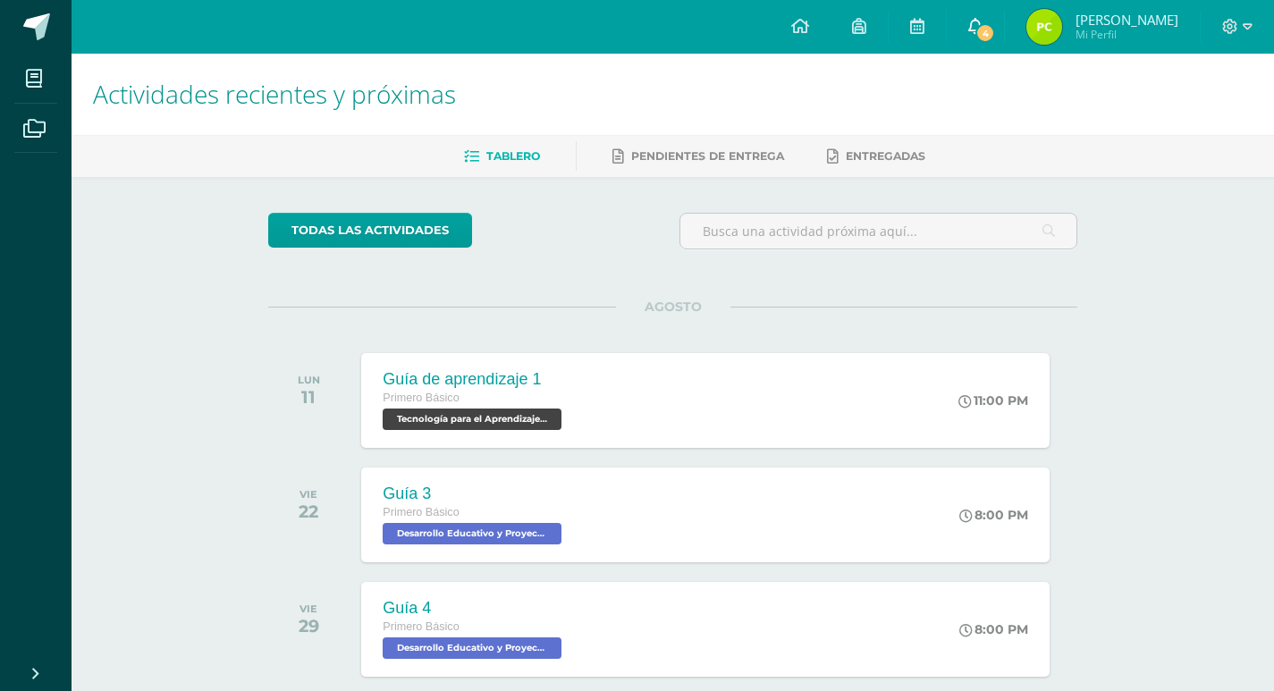
click at [1004, 24] on link "4" at bounding box center [975, 27] width 57 height 54
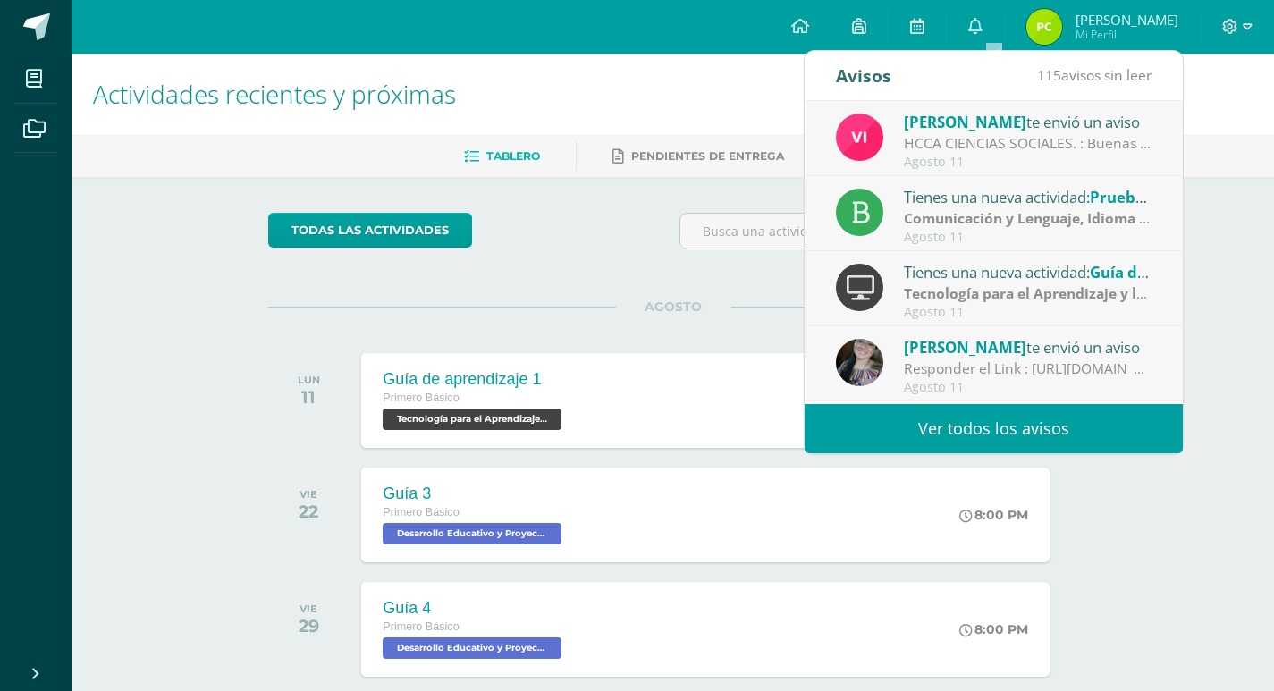
click at [996, 297] on strong "Tecnología para el Aprendizaje y la Comunicación (Informática)" at bounding box center [1122, 293] width 436 height 20
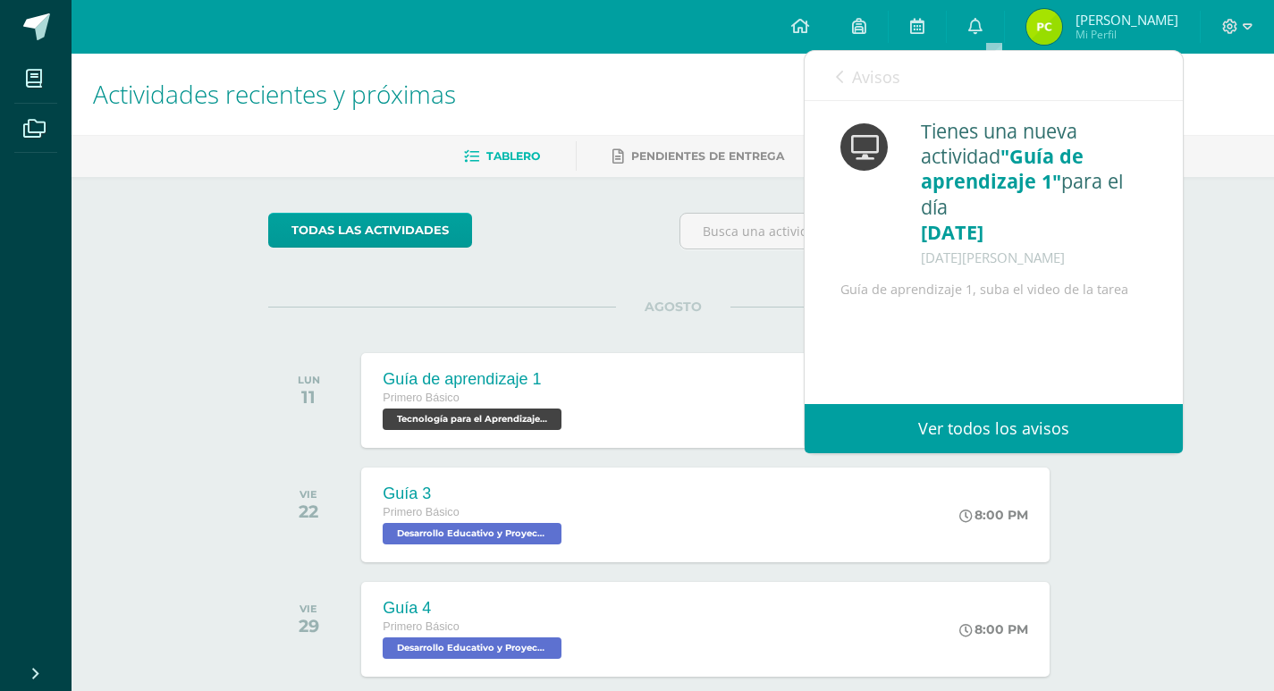
scroll to position [88, 0]
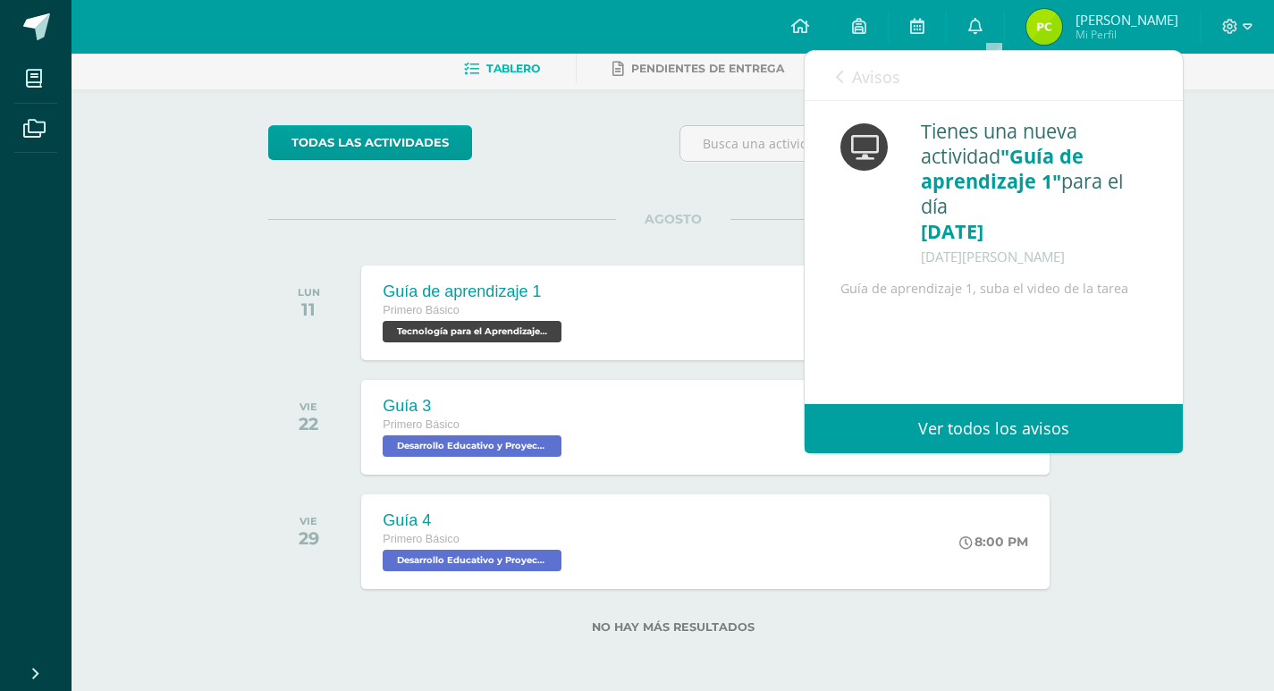
click at [887, 72] on span "Avisos" at bounding box center [876, 76] width 48 height 21
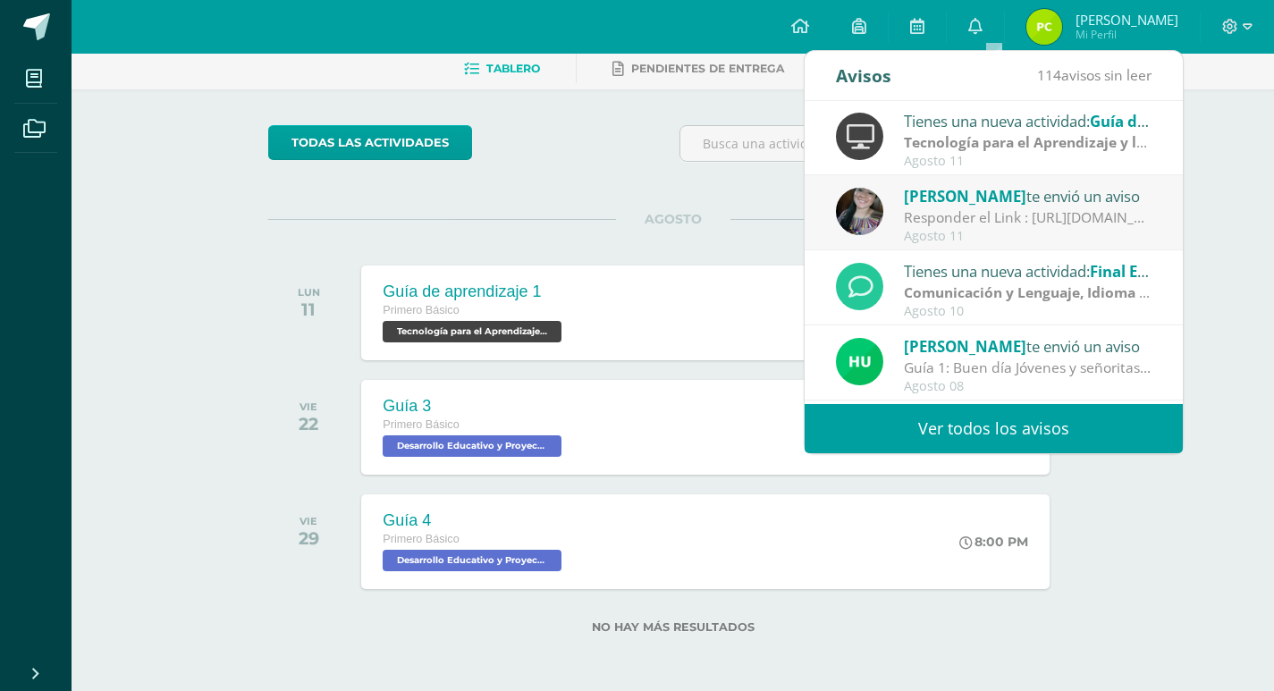
scroll to position [119, 0]
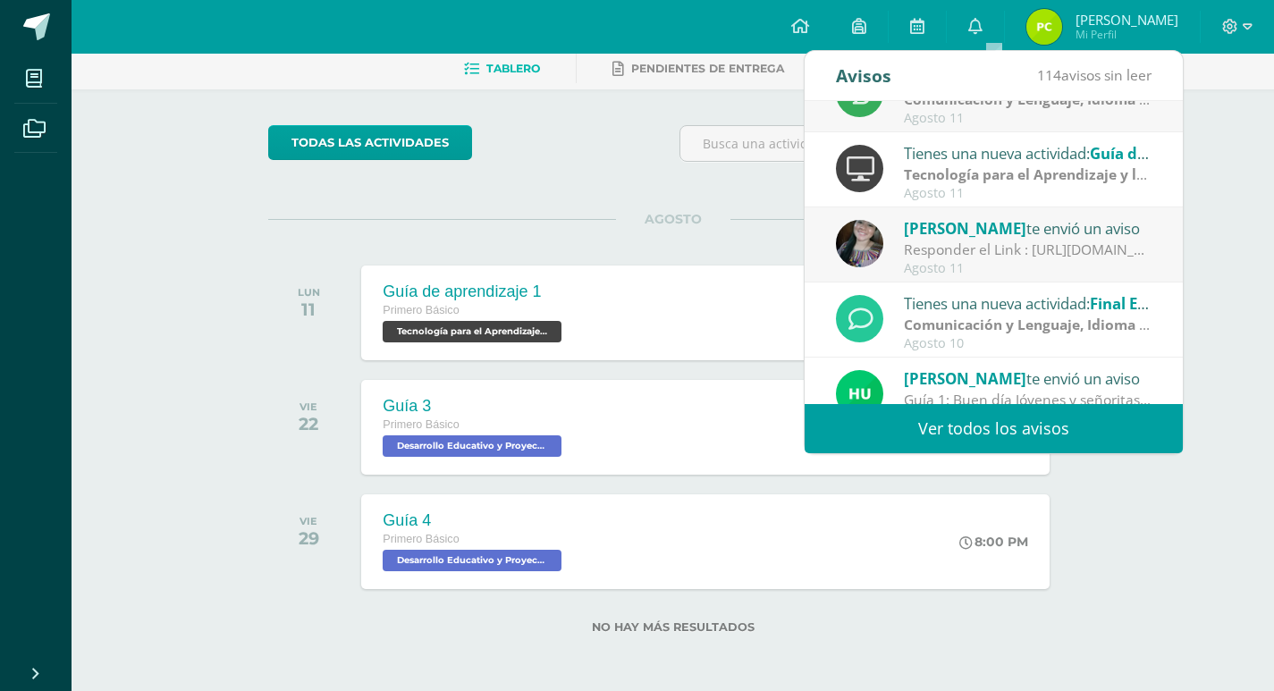
click at [995, 418] on link "Ver todos los avisos" at bounding box center [994, 428] width 378 height 49
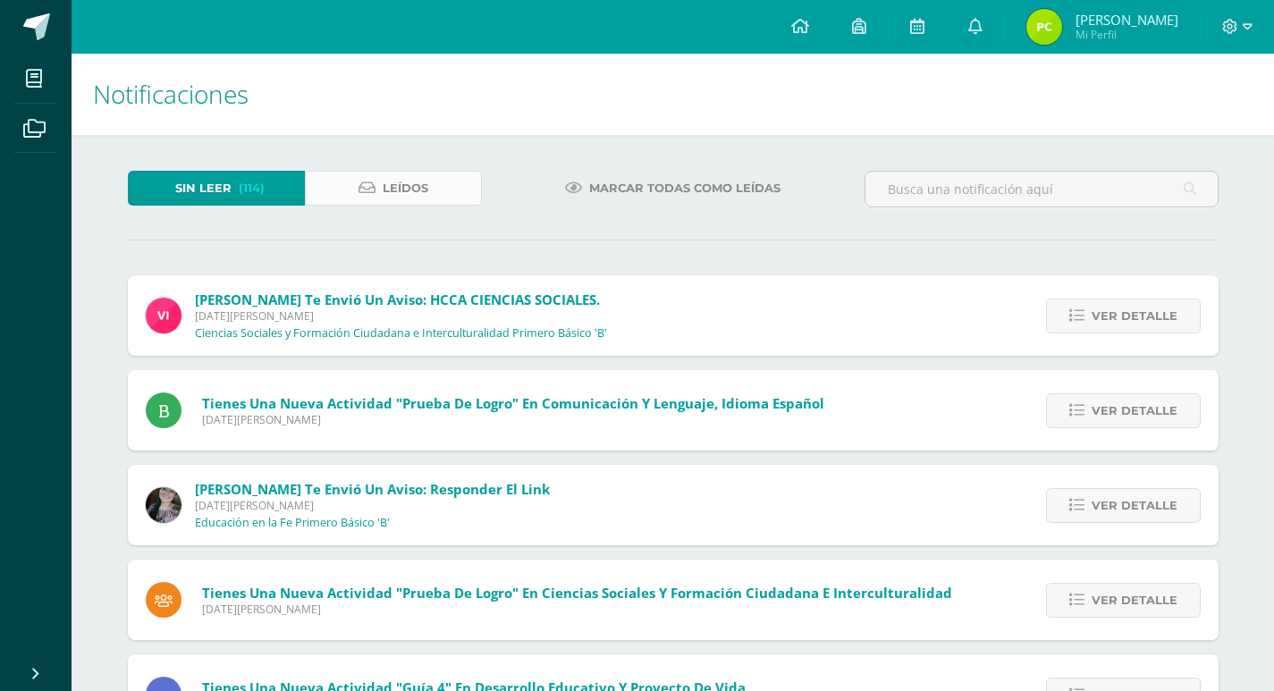
click at [429, 185] on link "Leídos" at bounding box center [393, 188] width 177 height 35
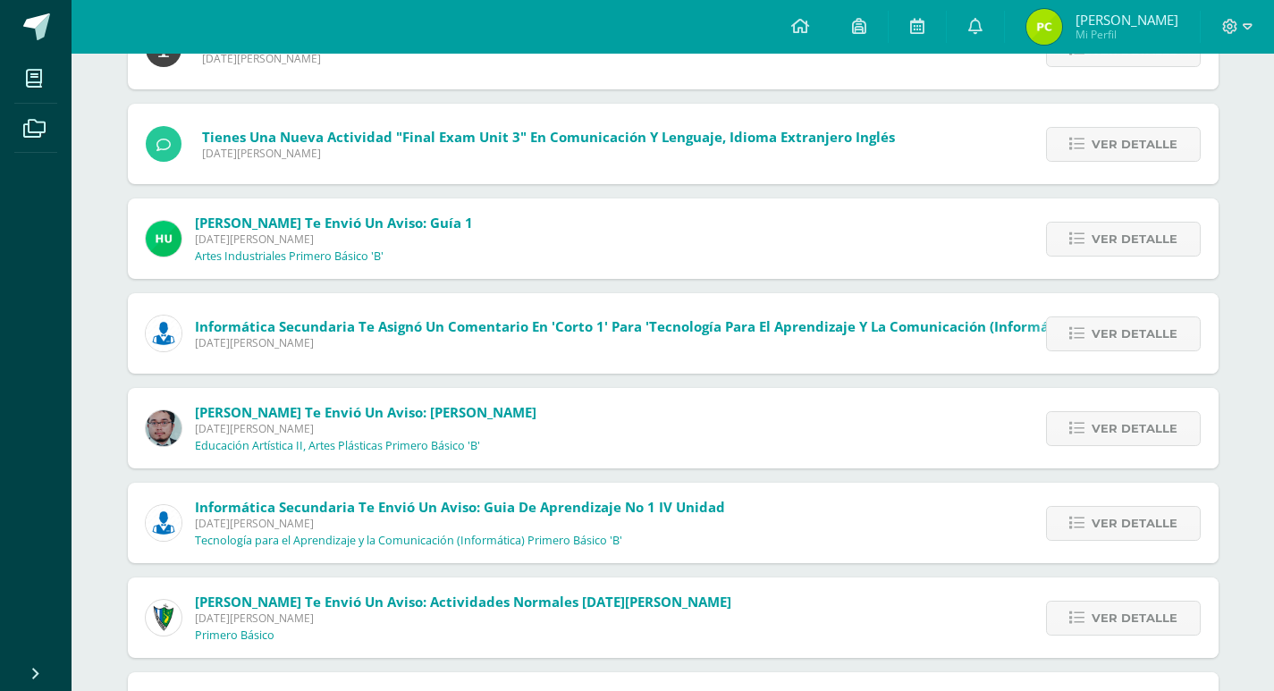
scroll to position [268, 0]
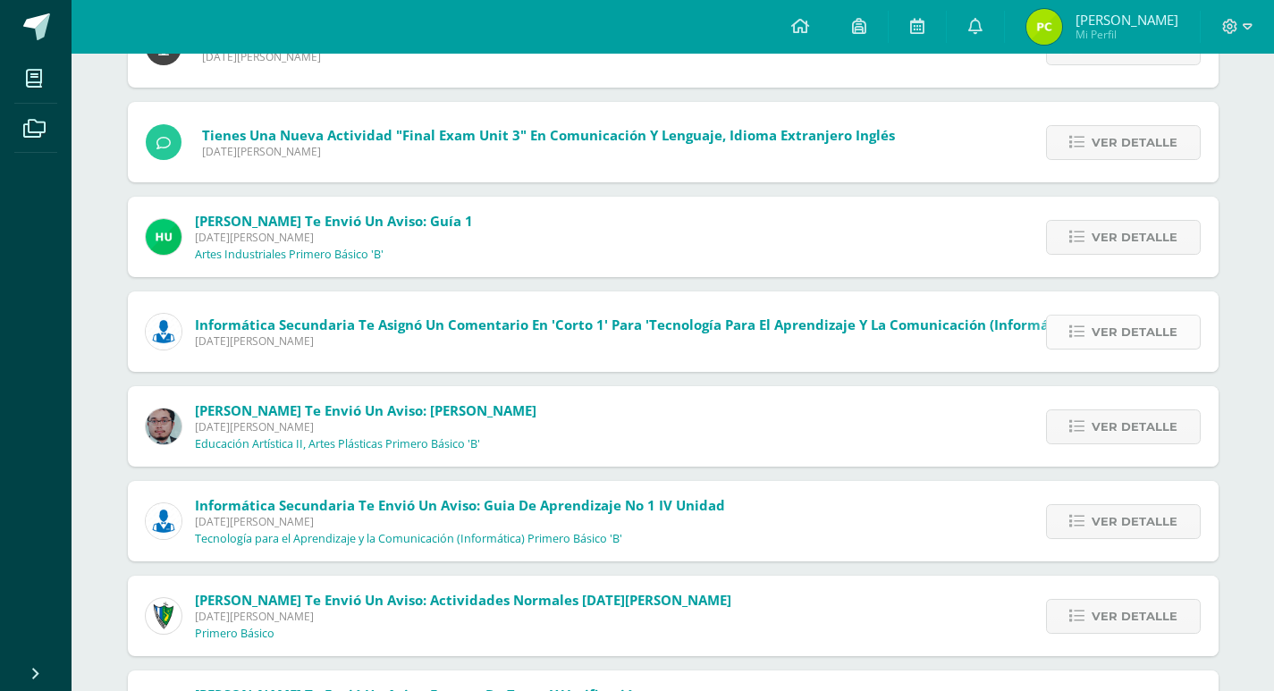
click at [1129, 325] on span "Ver detalle" at bounding box center [1135, 332] width 86 height 33
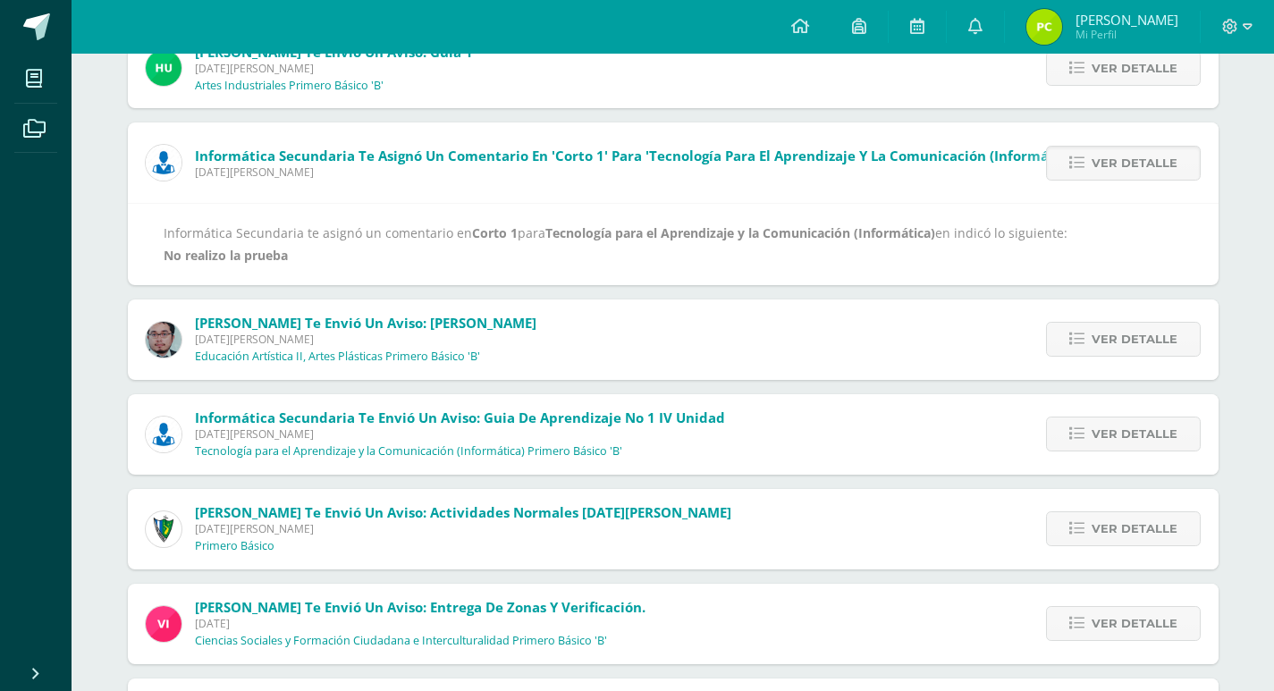
scroll to position [537, 0]
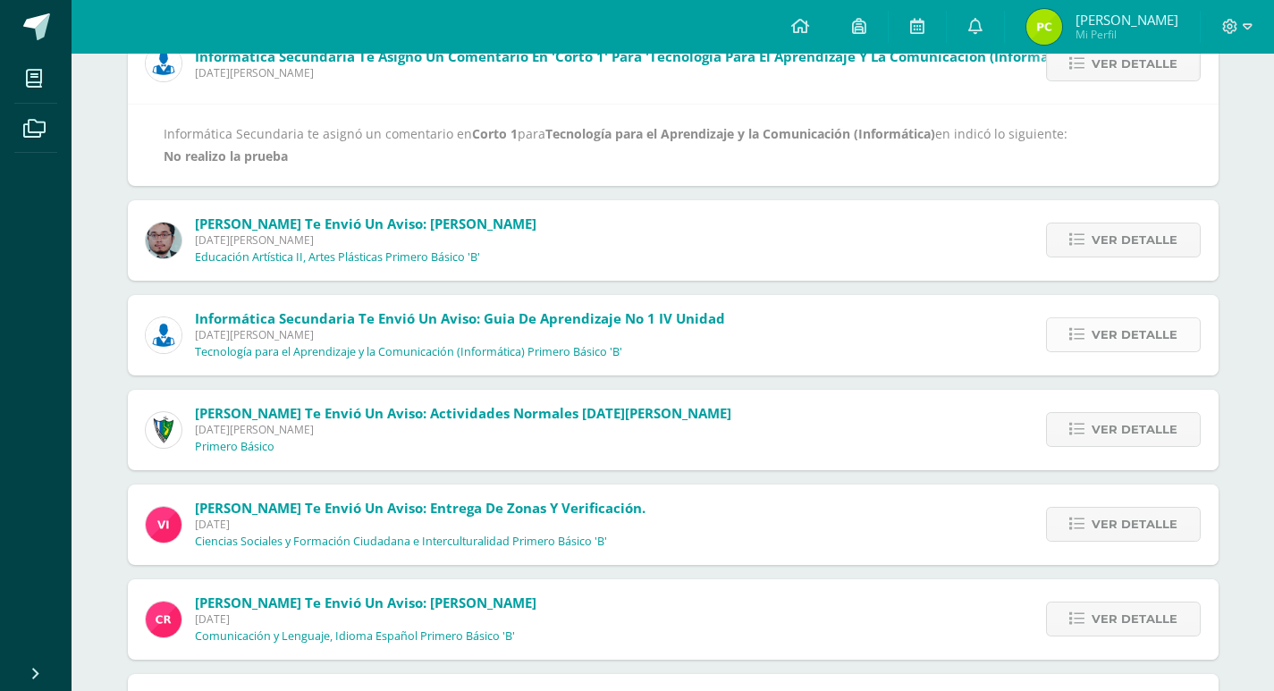
click at [1141, 337] on span "Ver detalle" at bounding box center [1135, 334] width 86 height 33
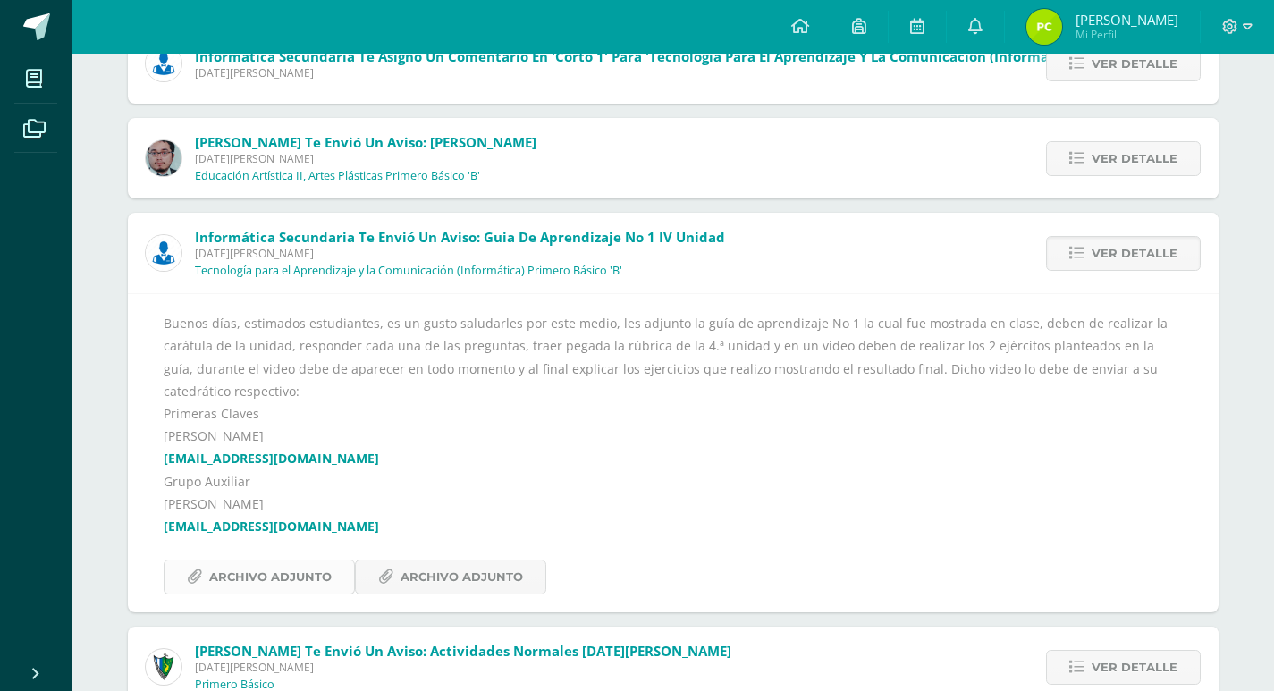
click at [318, 561] on span "Archivo Adjunto" at bounding box center [270, 577] width 123 height 33
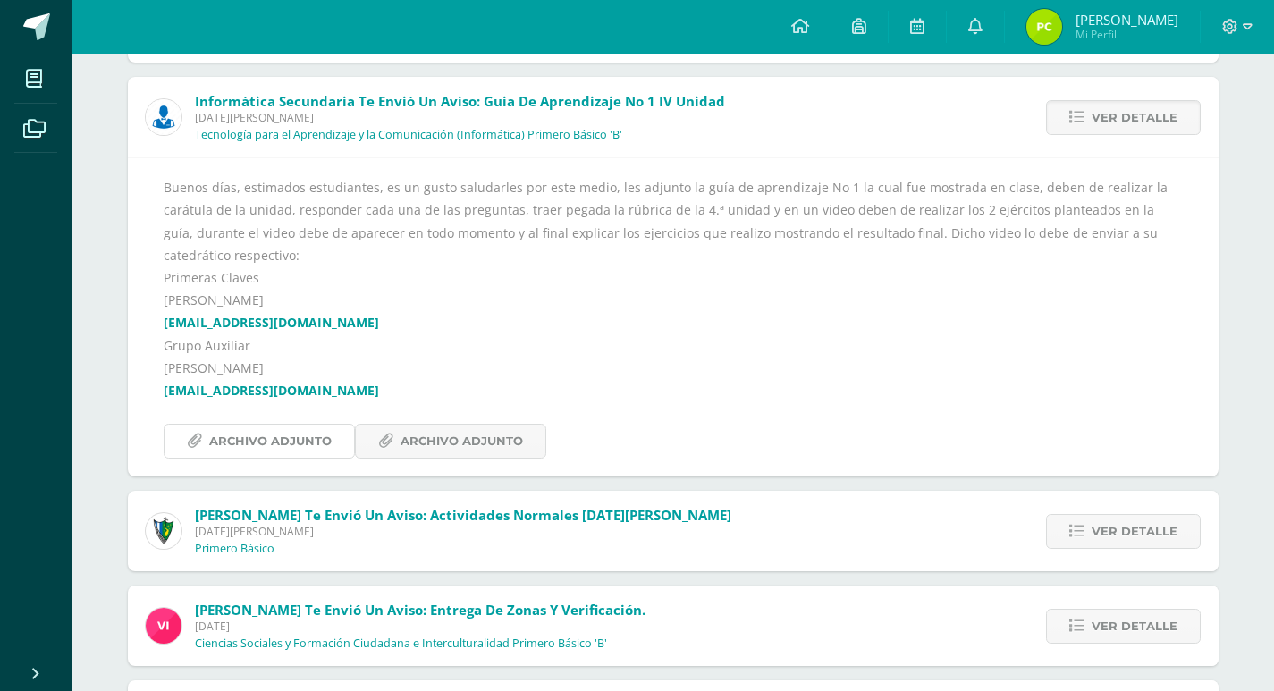
scroll to position [553, 0]
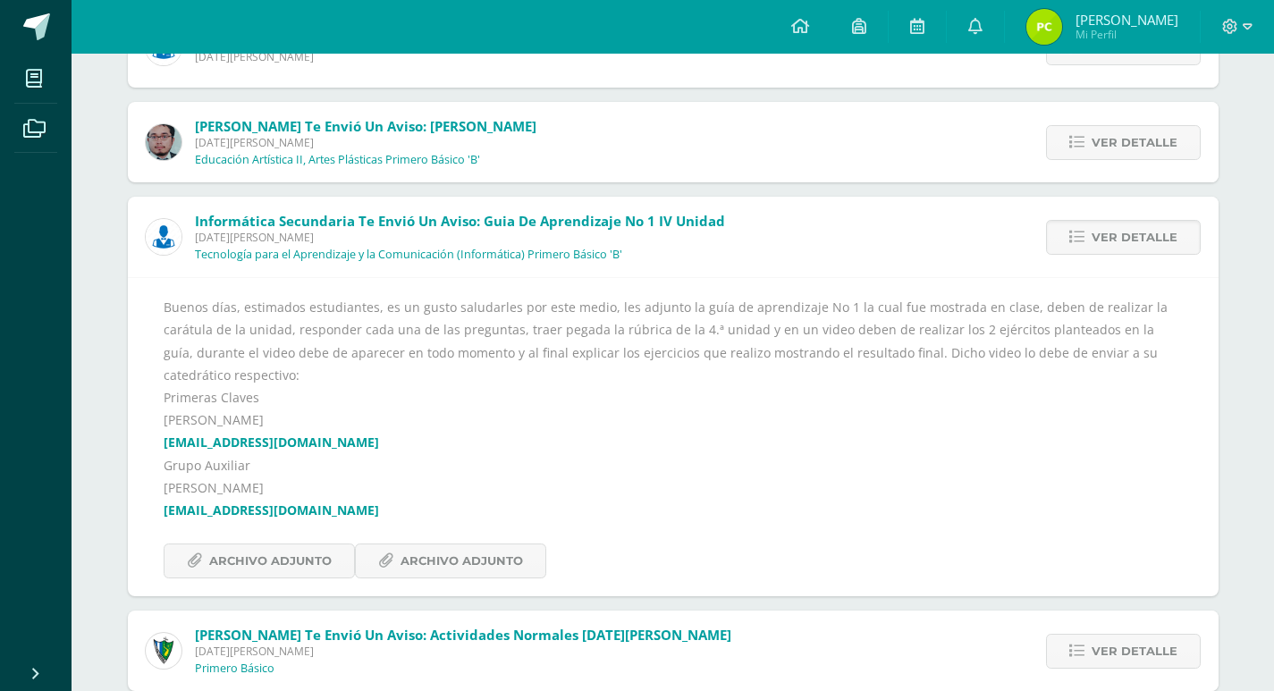
drag, startPoint x: 165, startPoint y: 304, endPoint x: 1165, endPoint y: 344, distance: 1001.4
click at [1165, 344] on div "Buenos días, estimados estudiantes, es un gusto saludarles por este medio, les …" at bounding box center [673, 437] width 1019 height 283
click at [1108, 325] on div "Buenos días, estimados estudiantes, es un gusto saludarles por este medio, les …" at bounding box center [673, 437] width 1019 height 283
click at [450, 545] on span "Archivo Adjunto" at bounding box center [462, 561] width 123 height 33
